Goal: Task Accomplishment & Management: Manage account settings

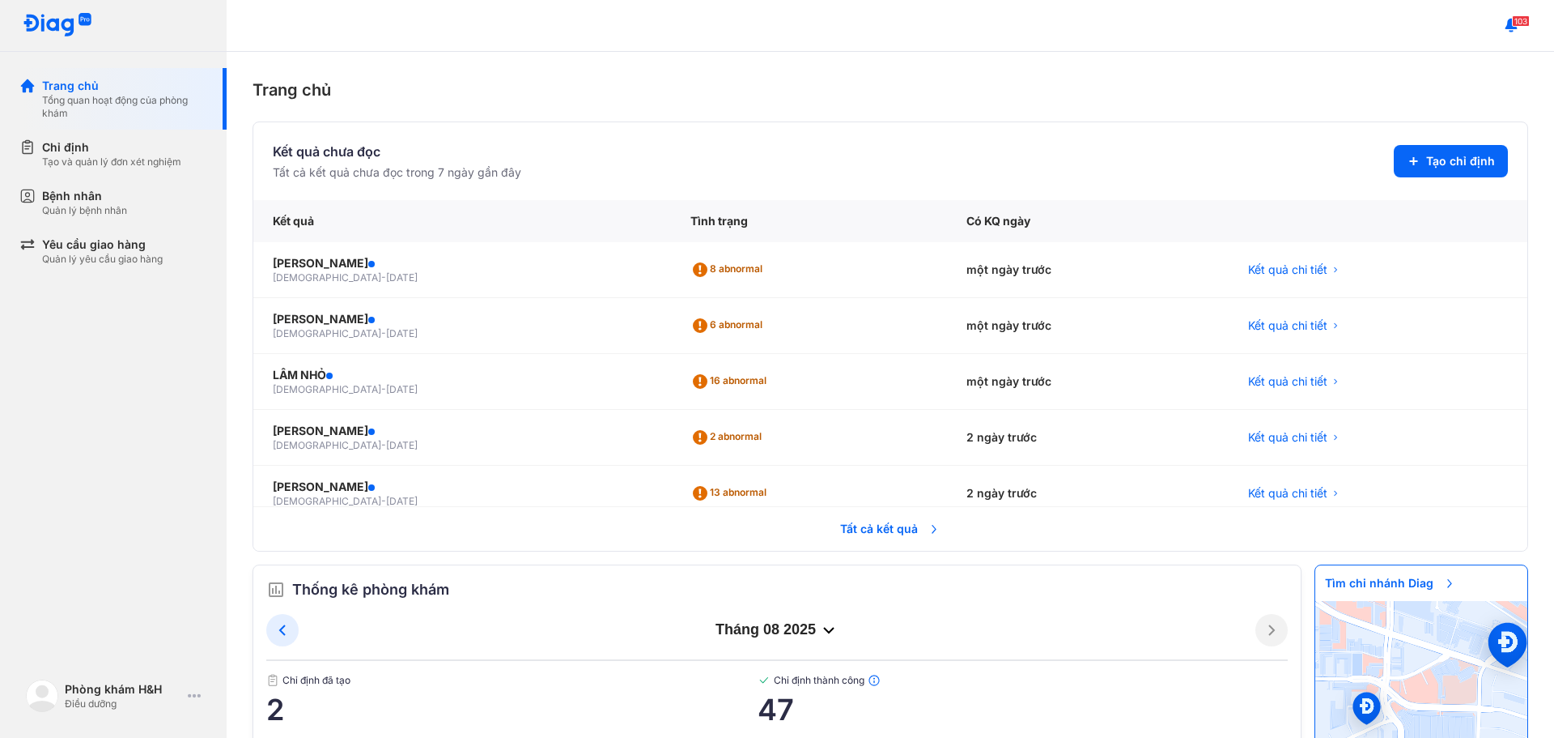
click at [912, 533] on span "Tất cả kết quả" at bounding box center [891, 529] width 120 height 36
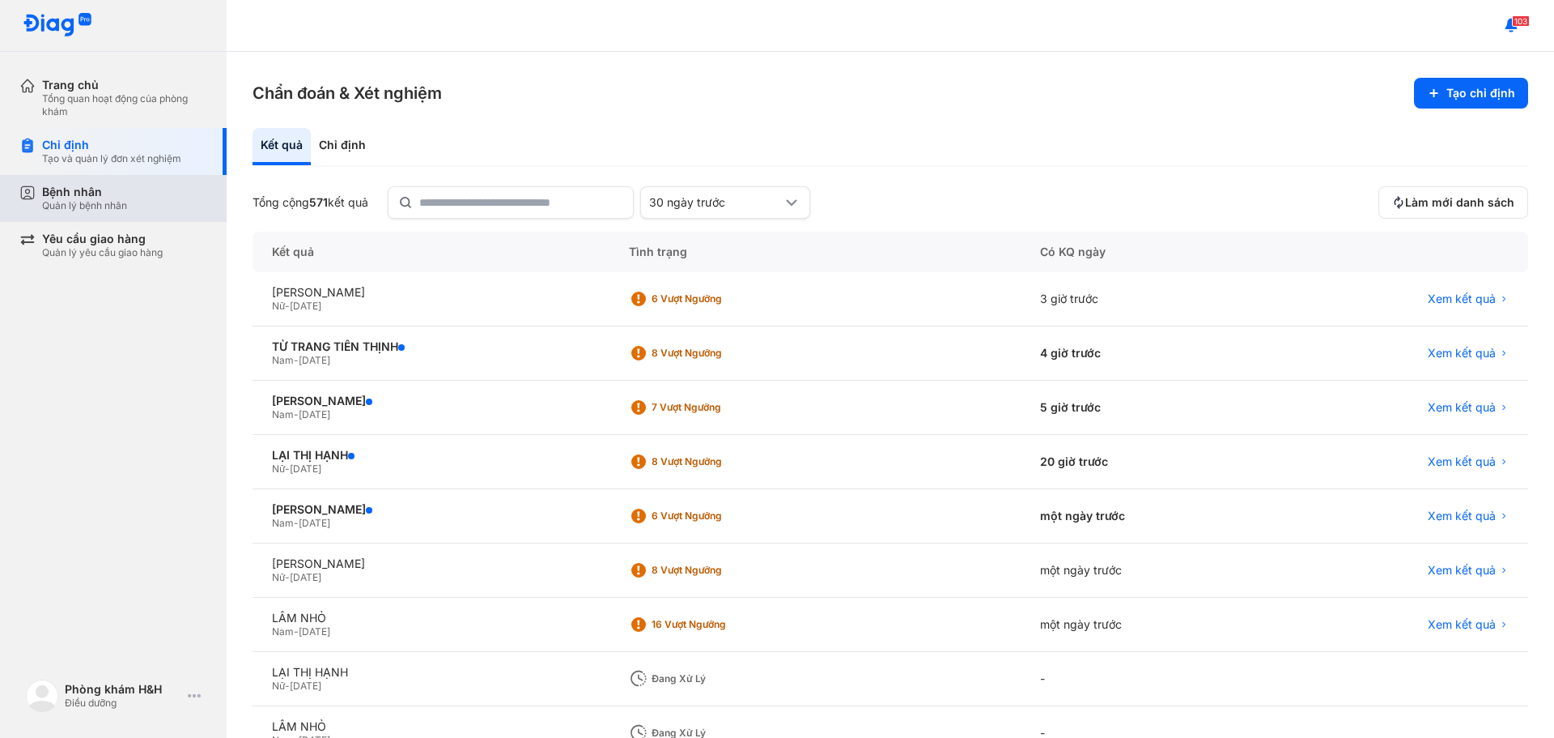
click at [77, 202] on div "Quản lý bệnh nhân" at bounding box center [84, 205] width 85 height 13
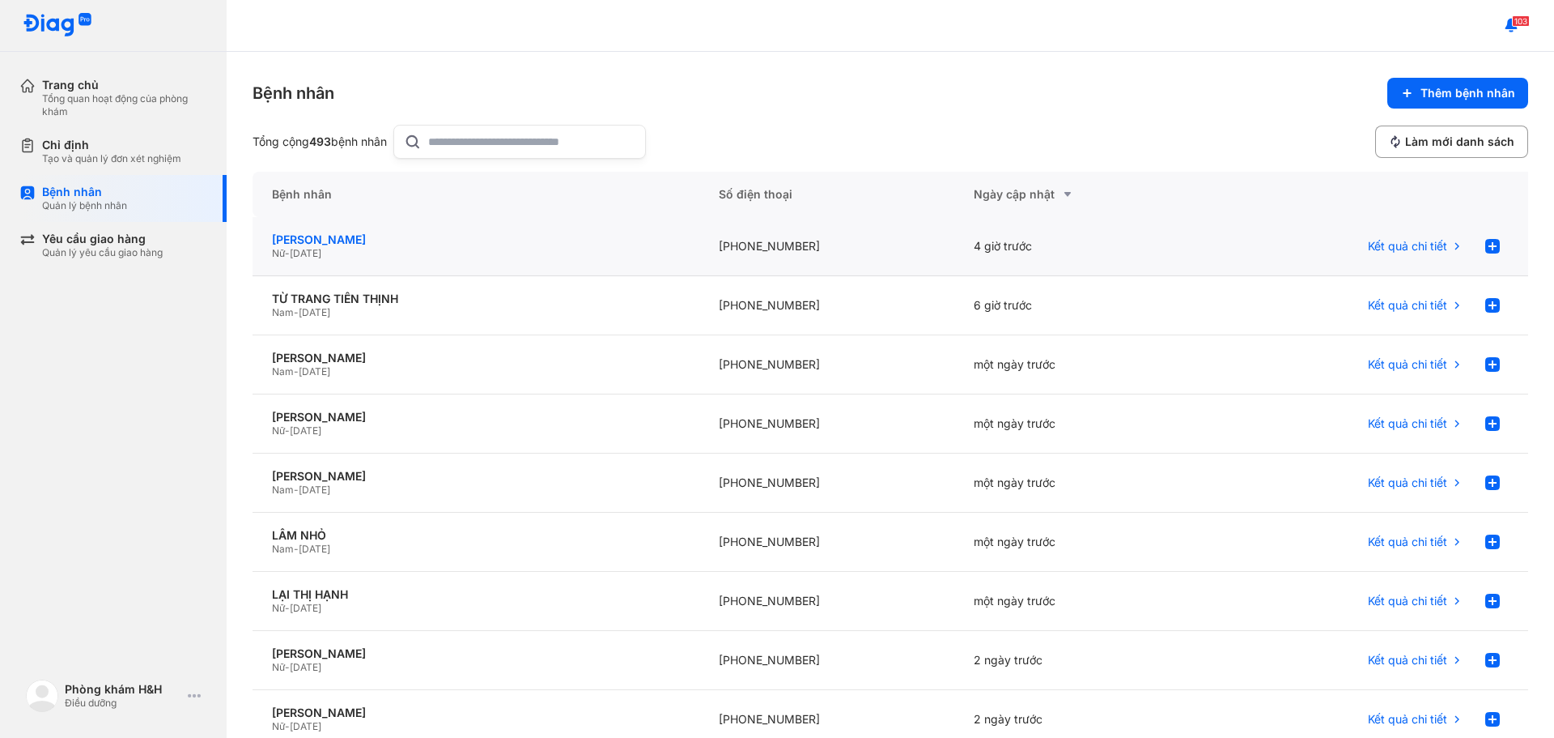
click at [356, 242] on div "LÊ THỊ MỸ QUYÊN" at bounding box center [476, 239] width 408 height 15
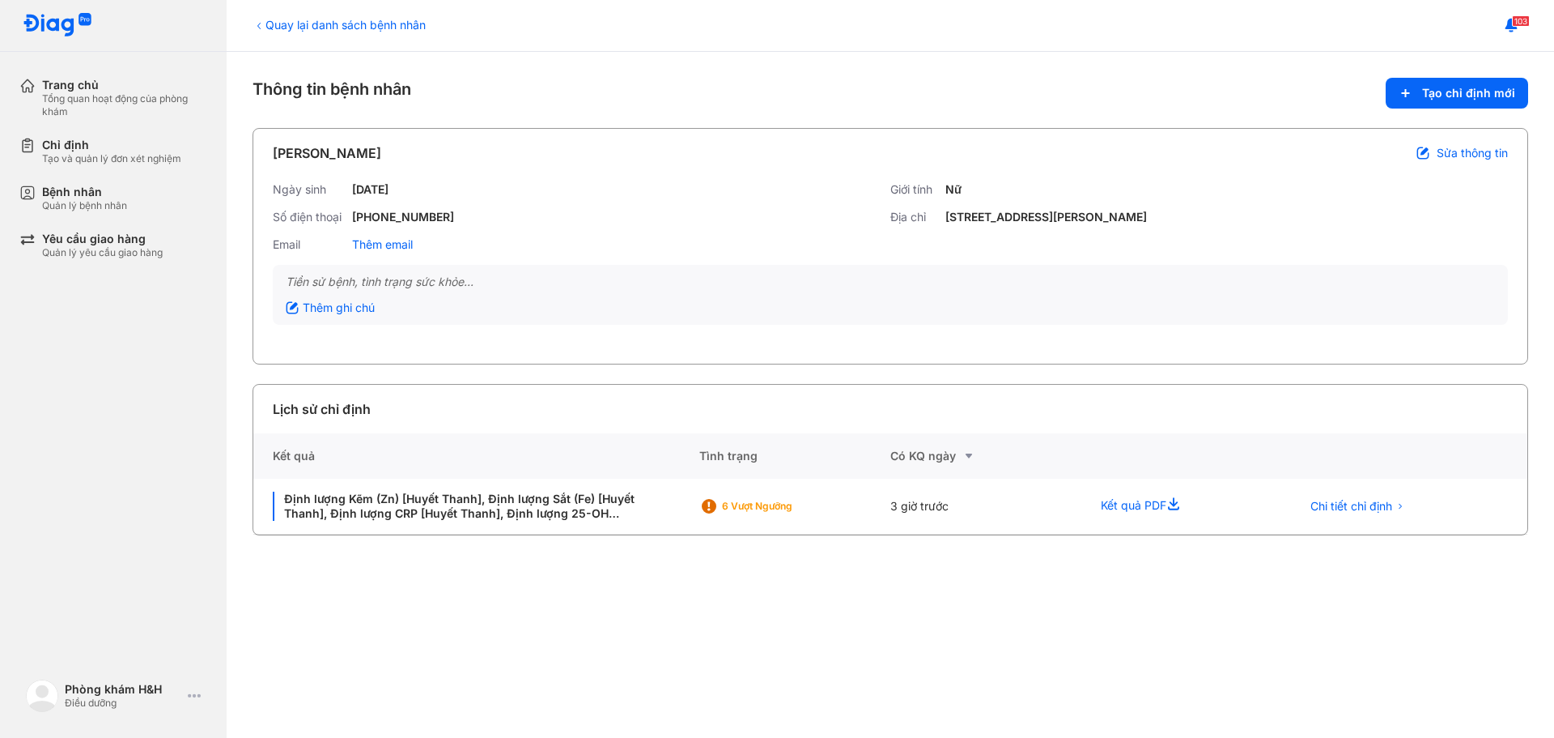
click at [688, 93] on div "Thông tin bệnh nhân Tạo chỉ định mới" at bounding box center [891, 93] width 1276 height 31
click at [724, 64] on div "Quay lại danh sách bệnh nhân Thông tin bệnh nhân Tạo chỉ định mới LÊ THỊ MỸ QUY…" at bounding box center [891, 395] width 1328 height 686
click at [1216, 61] on div "Quay lại danh sách bệnh nhân Thông tin bệnh nhân Tạo chỉ định mới LÊ THỊ MỸ QUY…" at bounding box center [891, 395] width 1328 height 686
